Goal: Check status: Check status

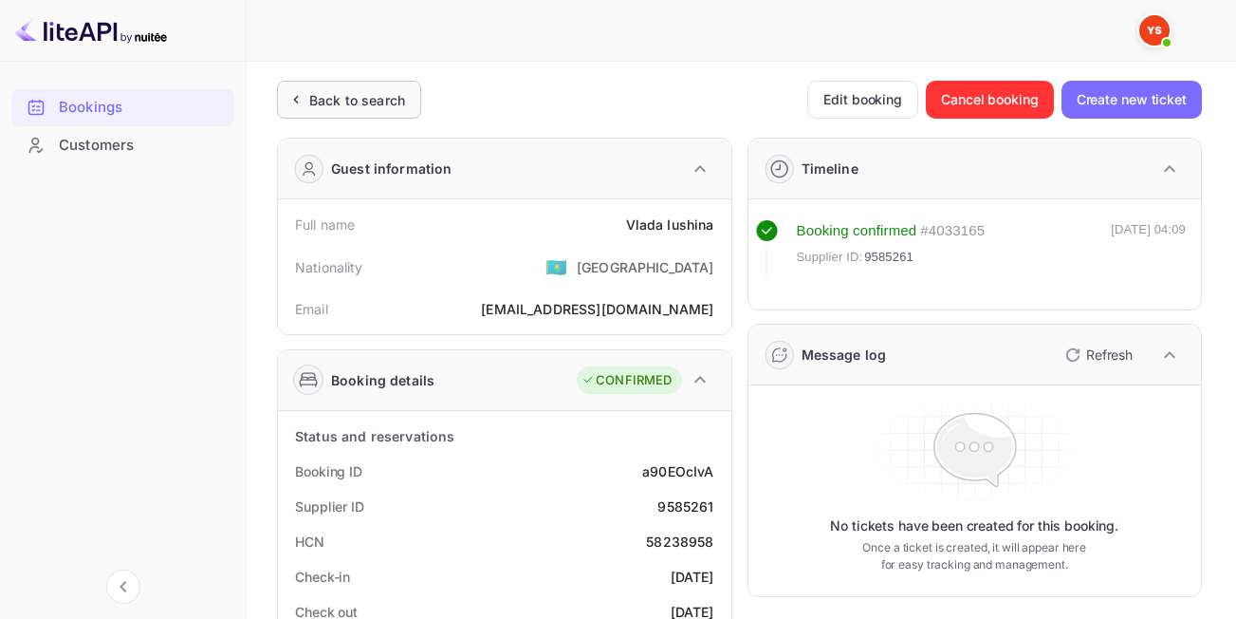
click at [344, 99] on div "Back to search" at bounding box center [357, 100] width 96 height 20
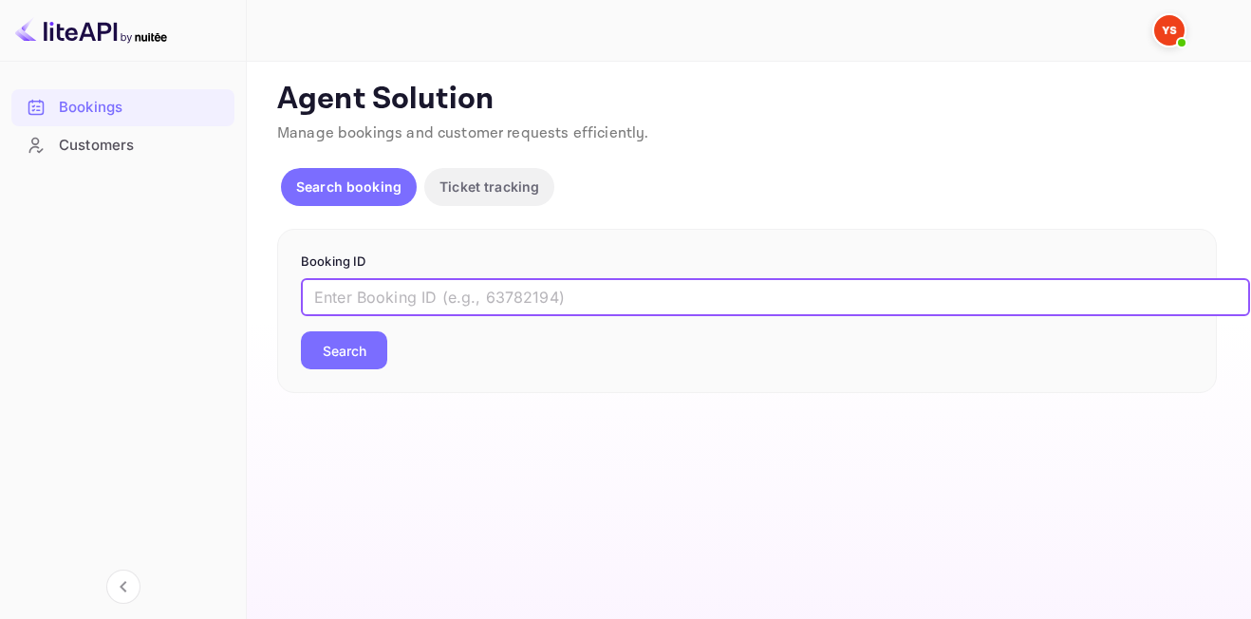
click at [468, 299] on input "text" at bounding box center [775, 297] width 949 height 38
paste input "7955328"
type input "7955328"
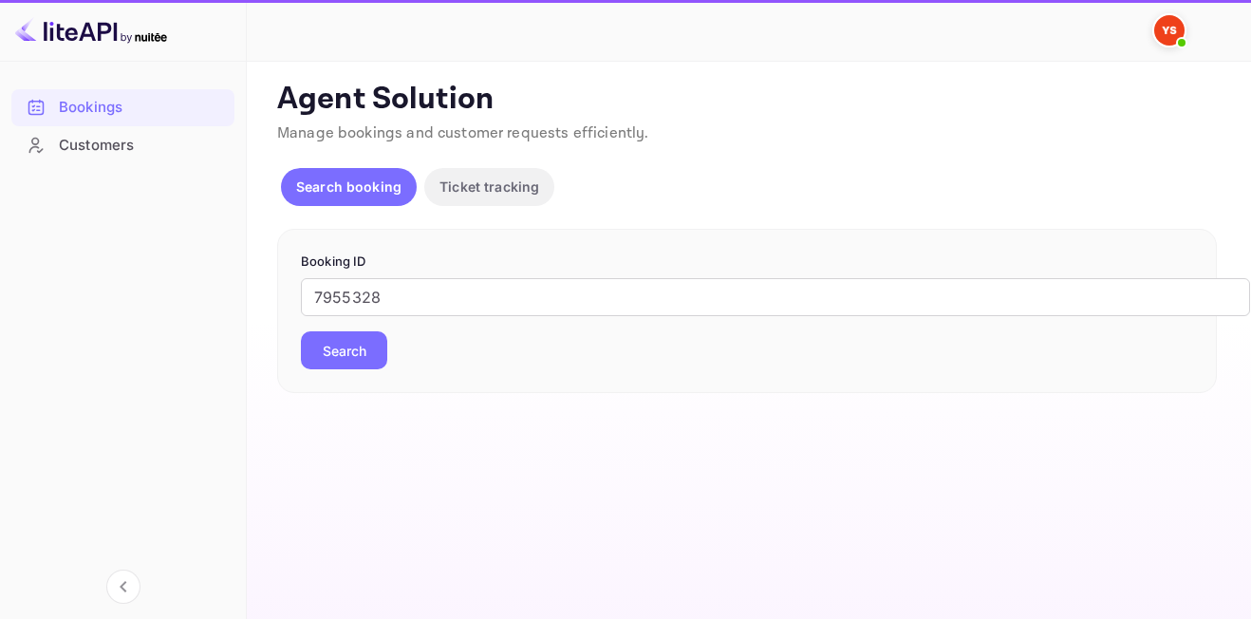
click at [346, 362] on button "Search" at bounding box center [344, 350] width 86 height 38
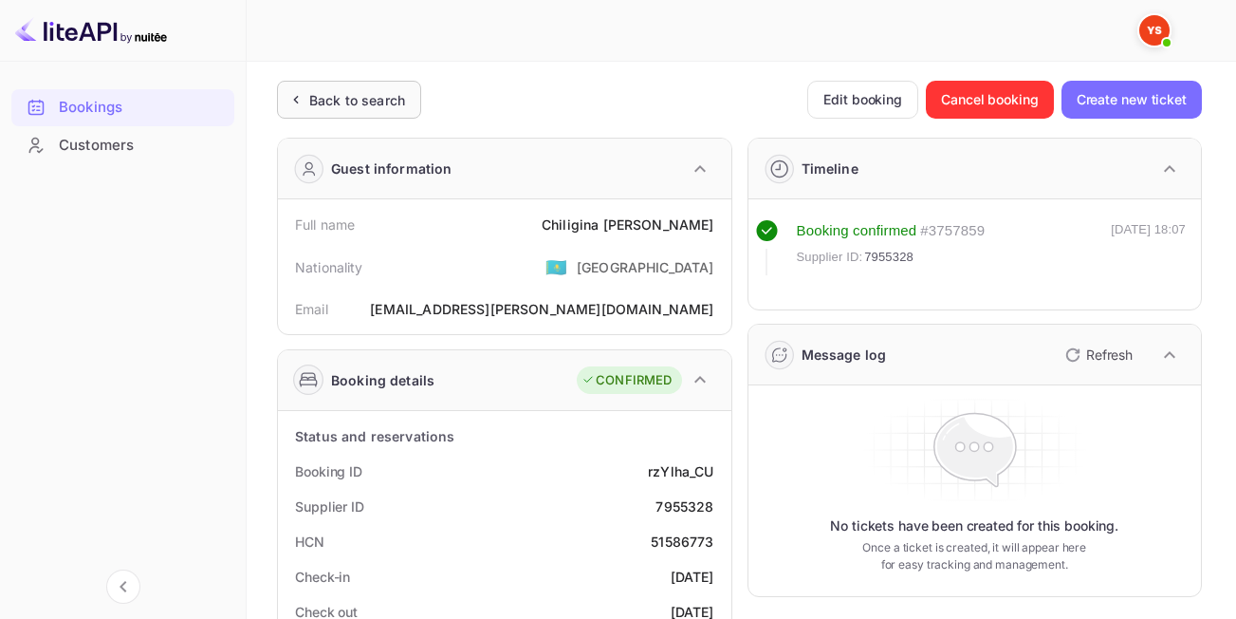
click at [359, 91] on div "Back to search" at bounding box center [357, 100] width 96 height 20
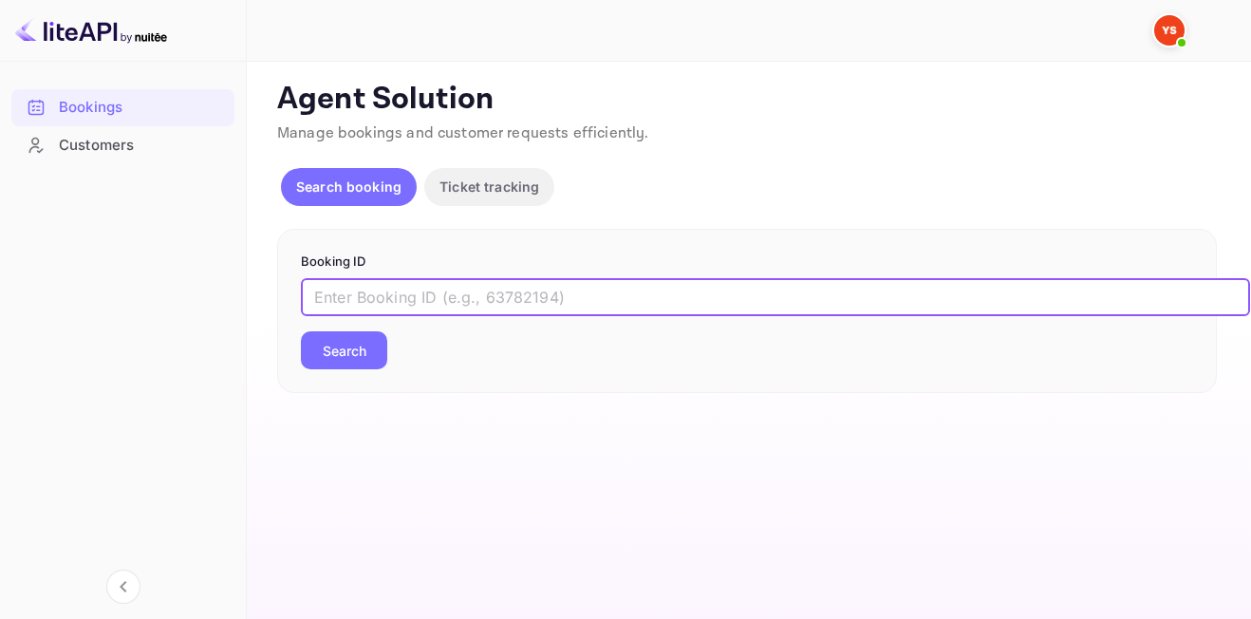
click at [443, 301] on input "text" at bounding box center [775, 297] width 949 height 38
paste input "8882852"
type input "8882852"
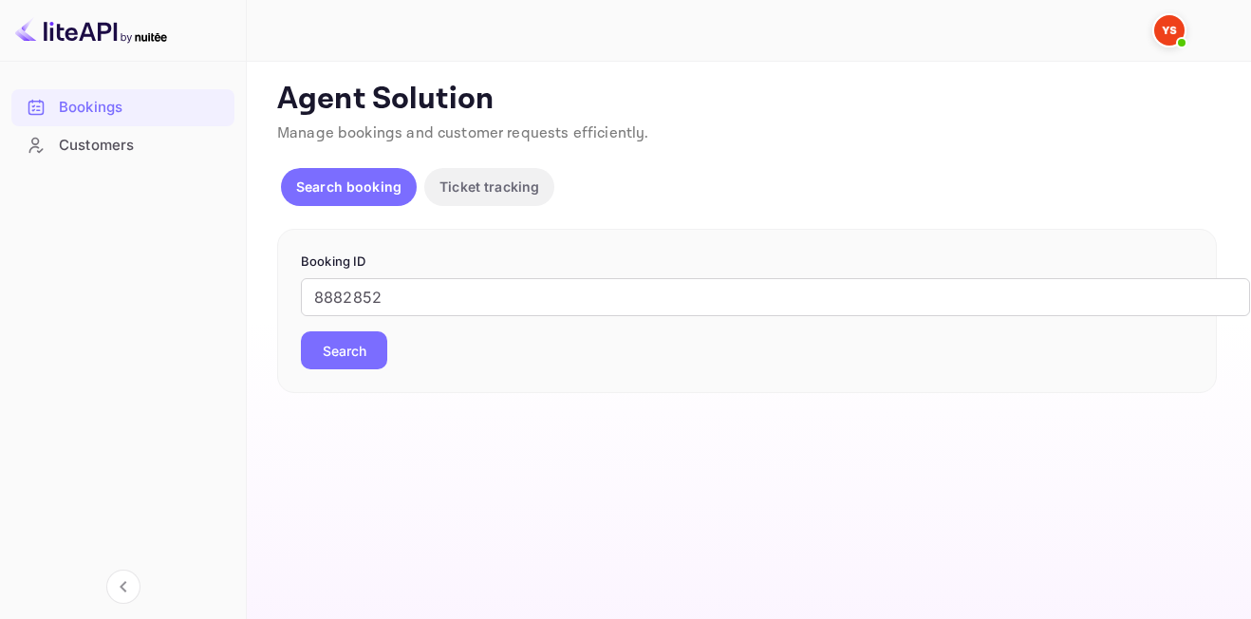
click at [333, 348] on button "Search" at bounding box center [344, 350] width 86 height 38
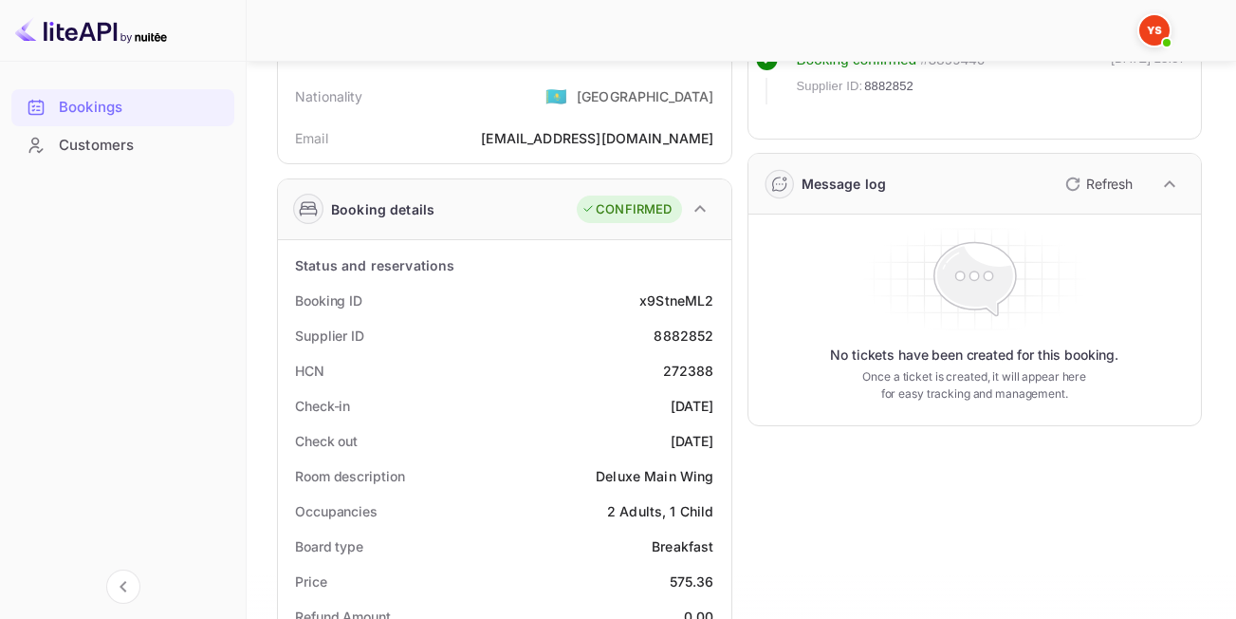
scroll to position [174, 0]
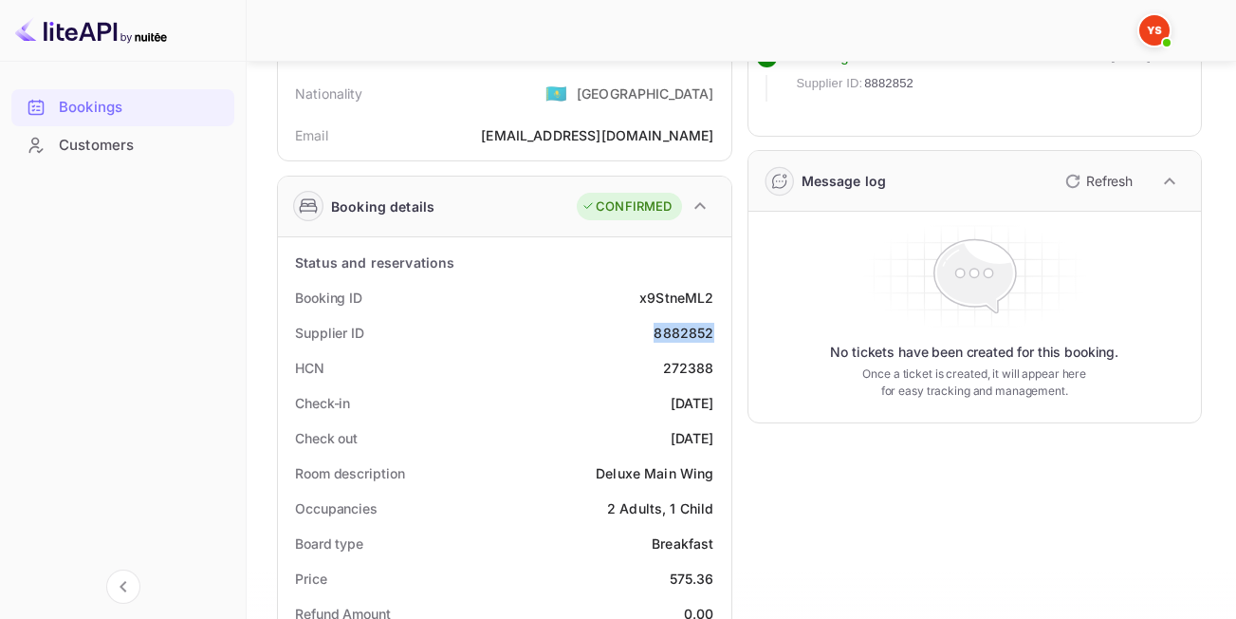
drag, startPoint x: 651, startPoint y: 334, endPoint x: 719, endPoint y: 333, distance: 68.3
click at [719, 333] on div "Supplier ID 8882852" at bounding box center [505, 332] width 438 height 35
copy div "8882852"
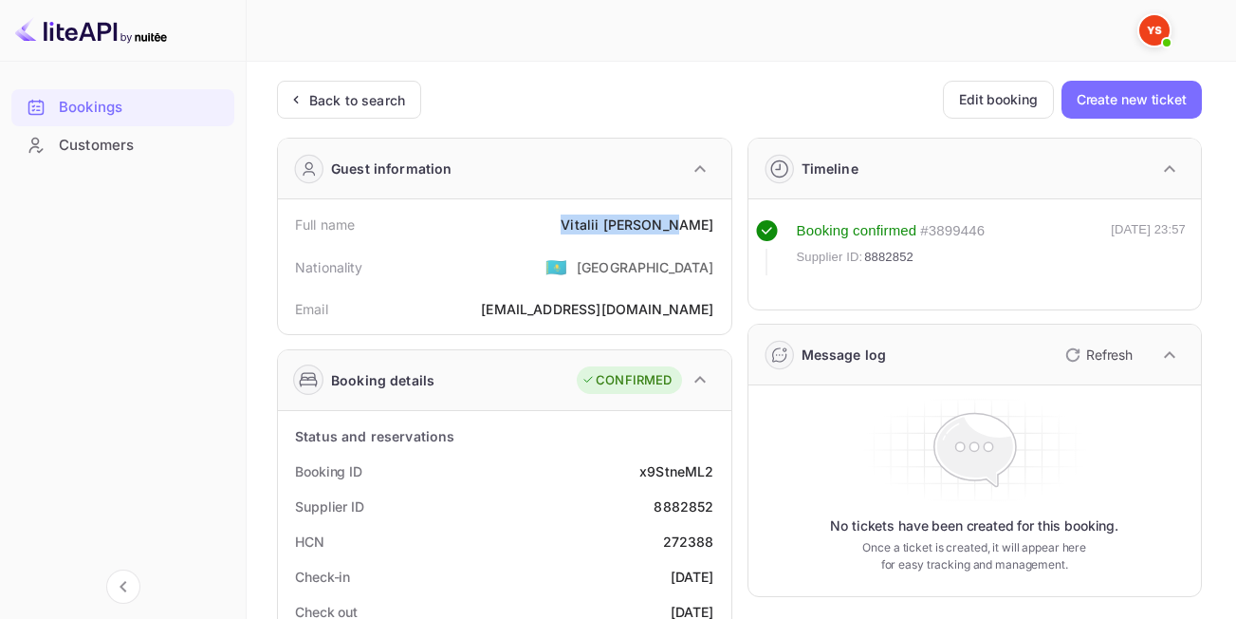
drag, startPoint x: 604, startPoint y: 221, endPoint x: 711, endPoint y: 221, distance: 107.2
click at [711, 221] on div "[PERSON_NAME]" at bounding box center [637, 224] width 153 height 20
copy div "[PERSON_NAME]"
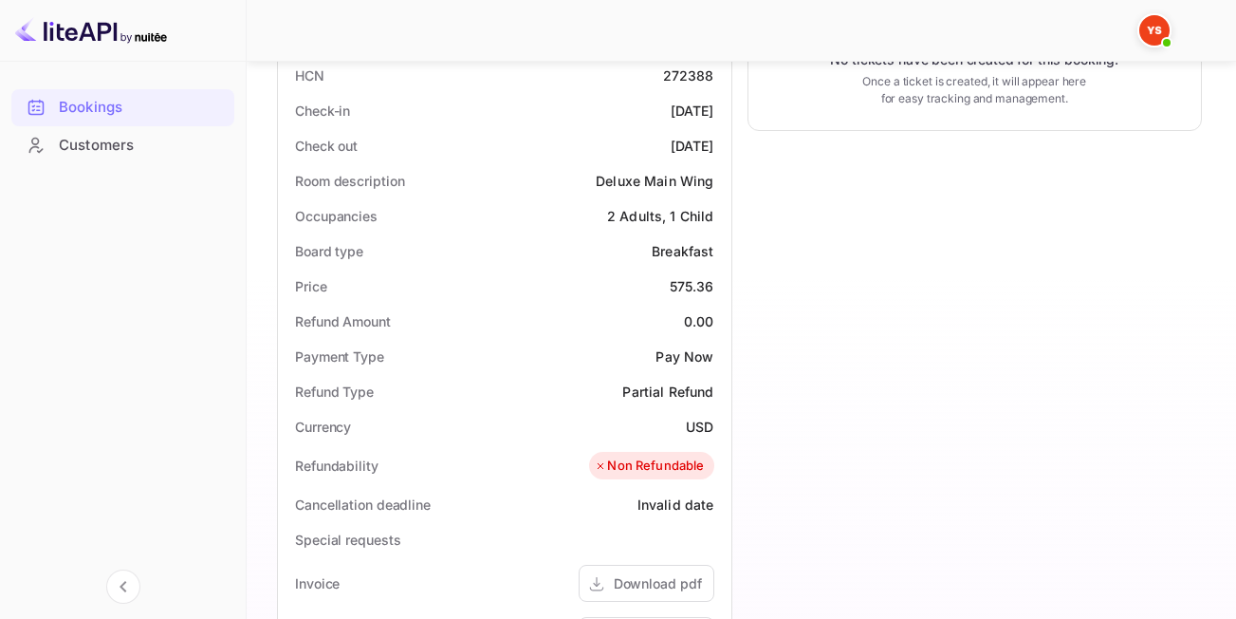
scroll to position [529, 0]
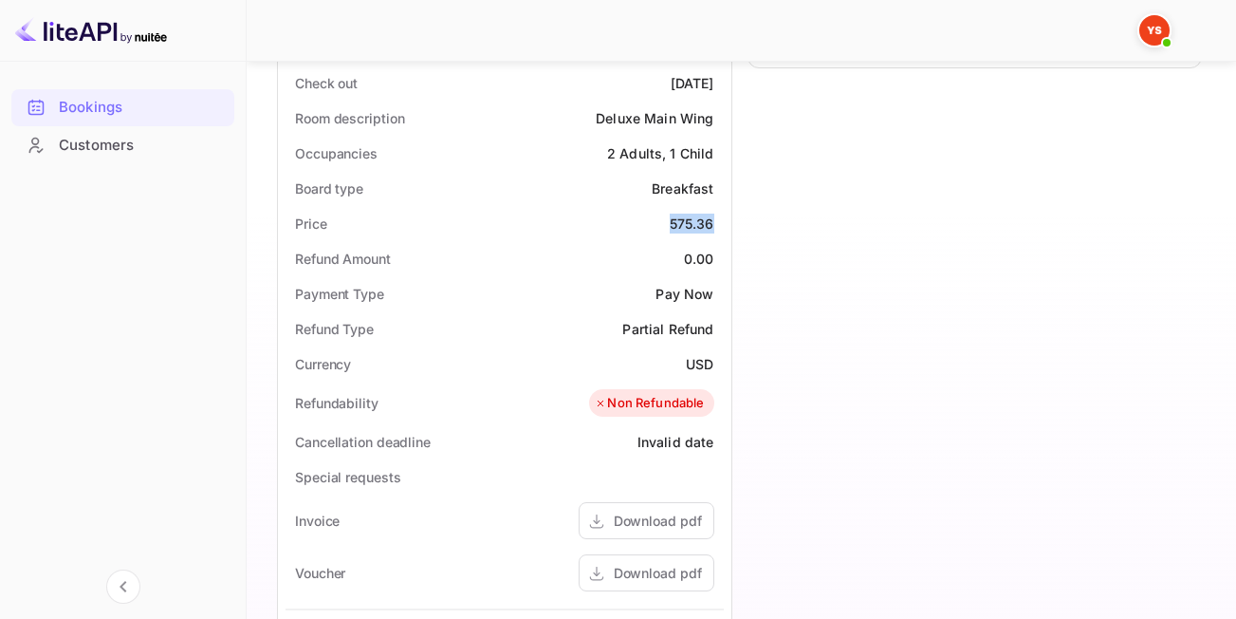
drag, startPoint x: 669, startPoint y: 219, endPoint x: 715, endPoint y: 226, distance: 47.0
click at [715, 226] on div "Price 575.36" at bounding box center [505, 223] width 438 height 35
copy div "575.36"
drag, startPoint x: 680, startPoint y: 365, endPoint x: 715, endPoint y: 368, distance: 34.3
click at [715, 368] on div "Currency USD" at bounding box center [505, 363] width 438 height 35
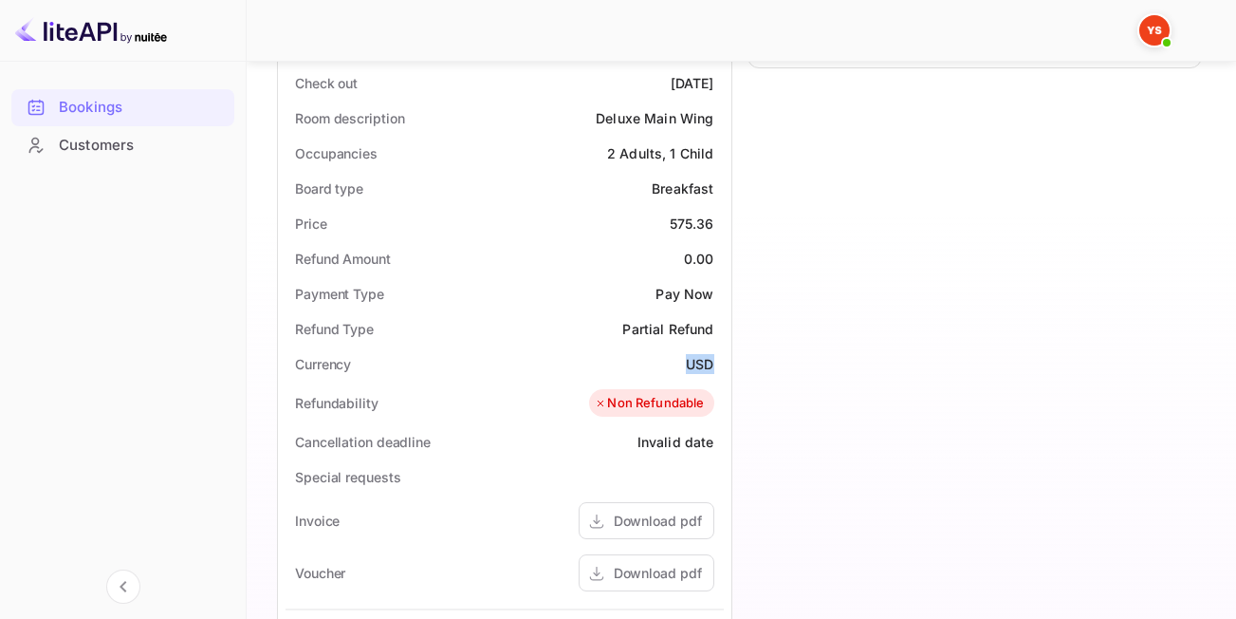
copy div "USD"
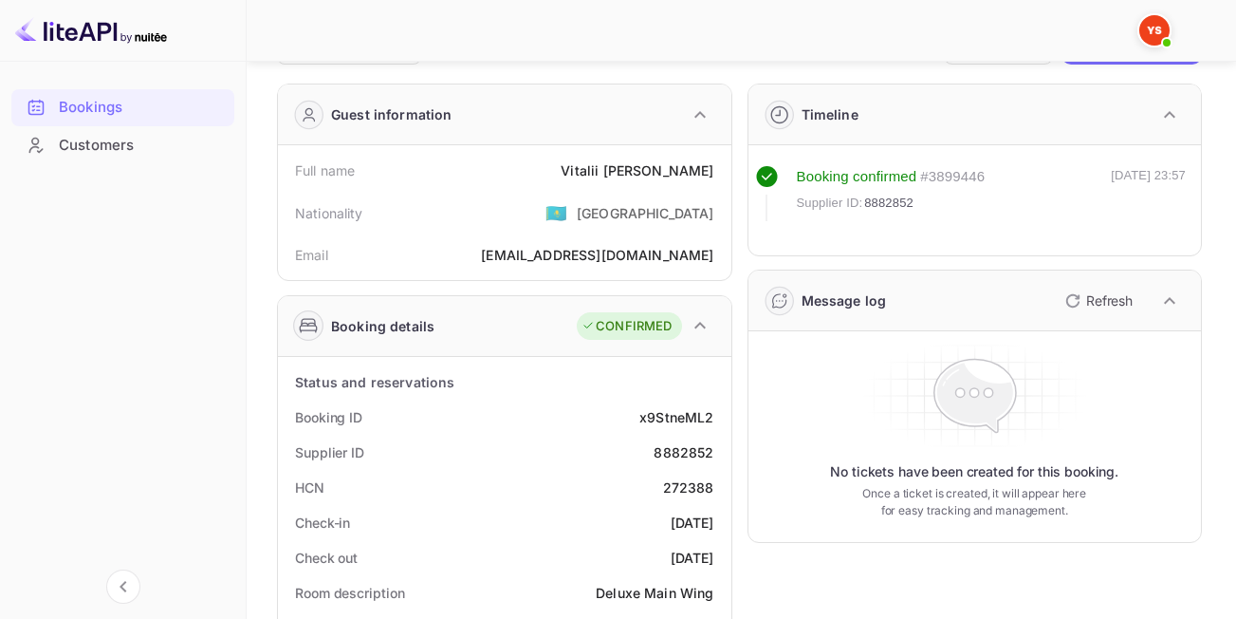
scroll to position [0, 0]
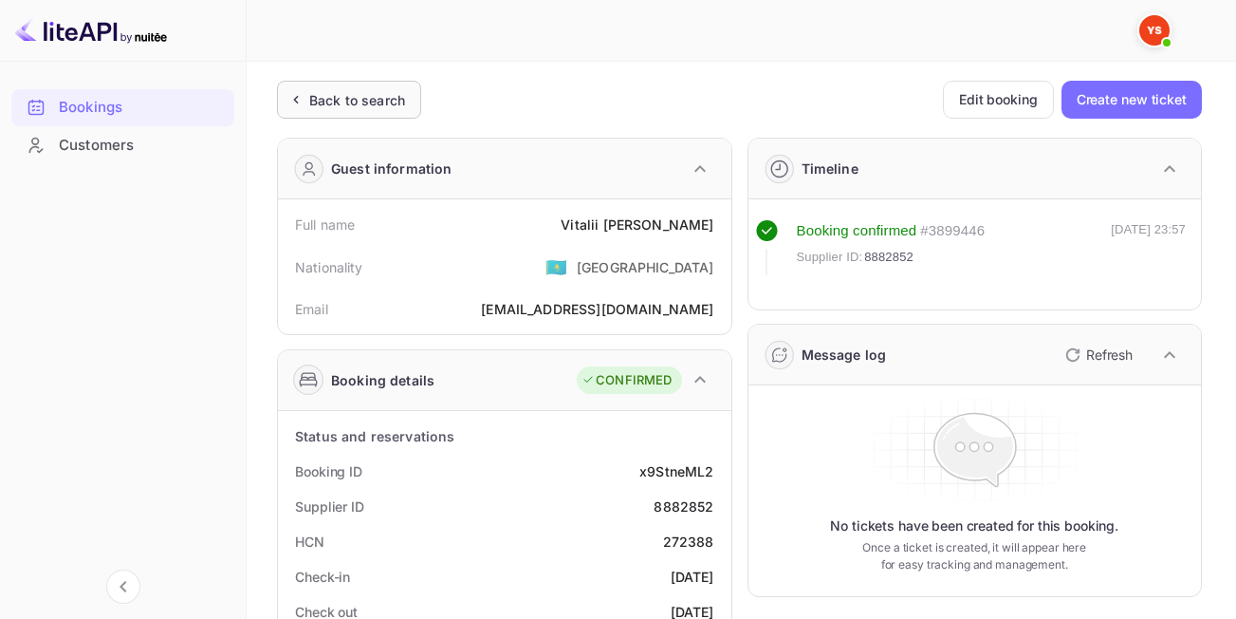
click at [334, 97] on div "Back to search" at bounding box center [357, 100] width 96 height 20
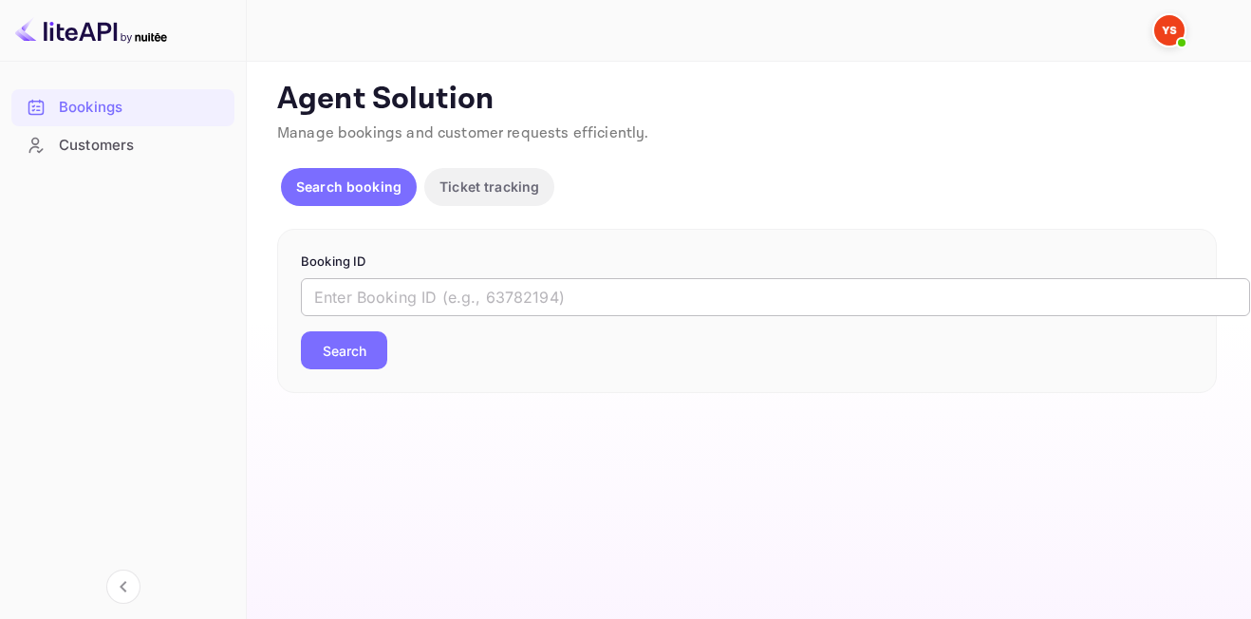
click at [495, 296] on input "text" at bounding box center [775, 297] width 949 height 38
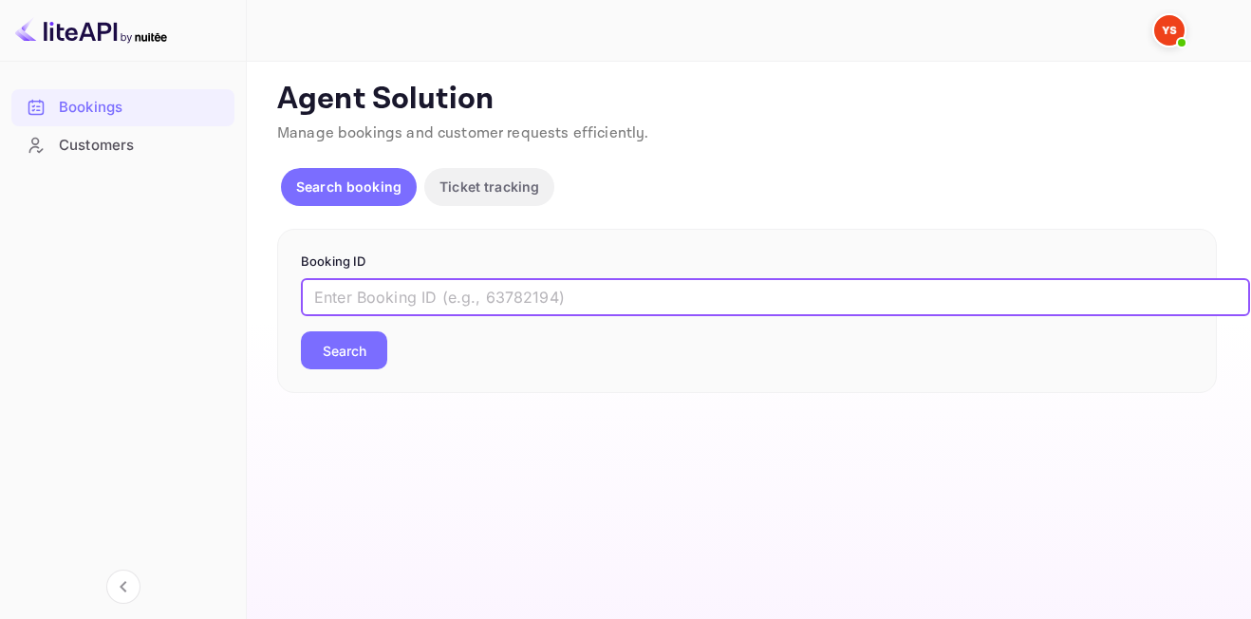
paste input "9586657"
type input "9586657"
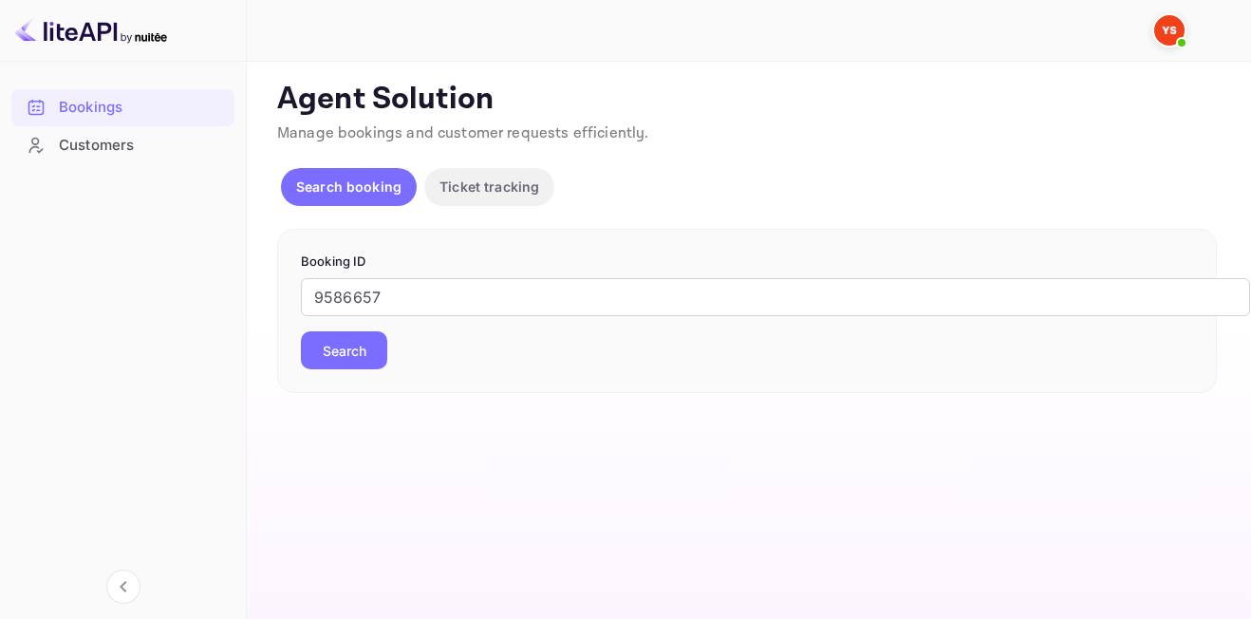
click at [345, 335] on button "Search" at bounding box center [344, 350] width 86 height 38
